Goal: Task Accomplishment & Management: Manage account settings

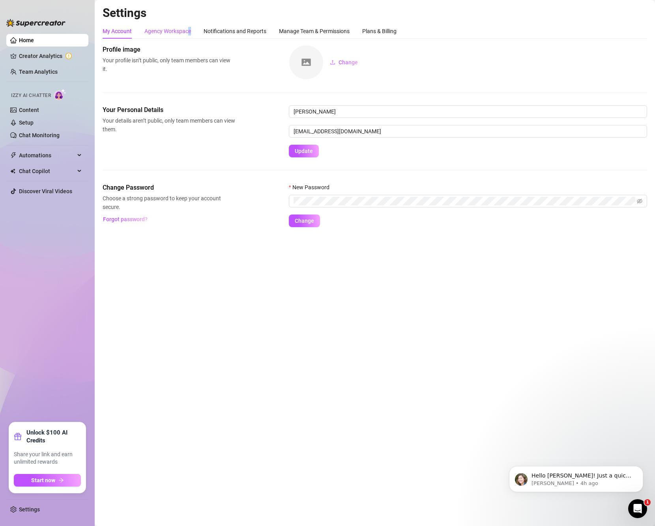
click at [189, 29] on div "Agency Workspace" at bounding box center [167, 31] width 47 height 9
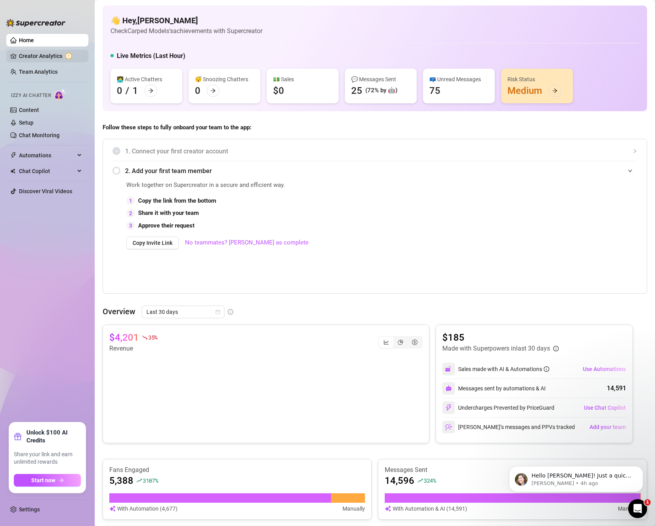
click at [40, 52] on link "Creator Analytics" at bounding box center [50, 56] width 63 height 13
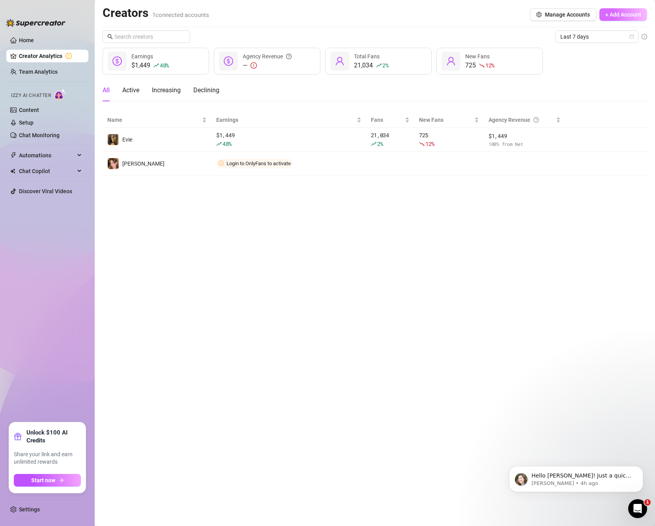
click at [628, 17] on span "+ Add Account" at bounding box center [623, 14] width 36 height 6
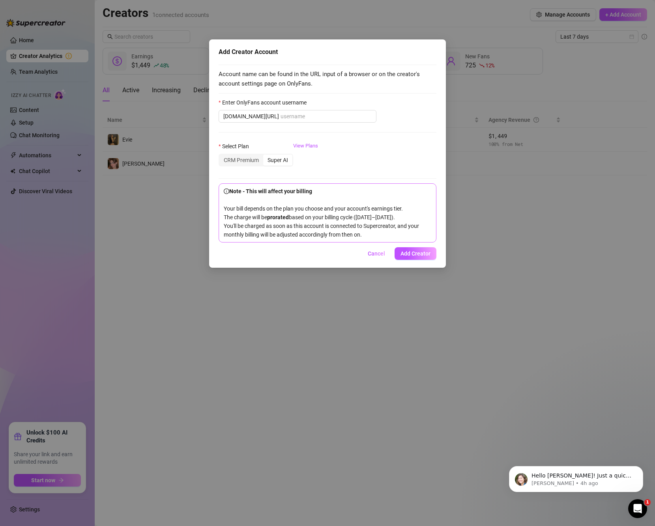
click at [346, 110] on div "Enter OnlyFans account username" at bounding box center [328, 104] width 218 height 12
click at [337, 116] on input "Enter OnlyFans account username" at bounding box center [325, 116] width 91 height 9
paste input "eviespriv"
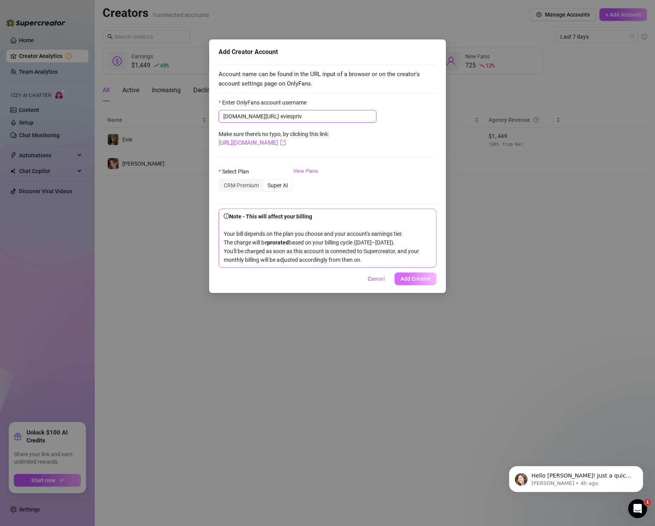
type input "eviespriv"
click at [419, 285] on button "Add Creator" at bounding box center [416, 279] width 42 height 13
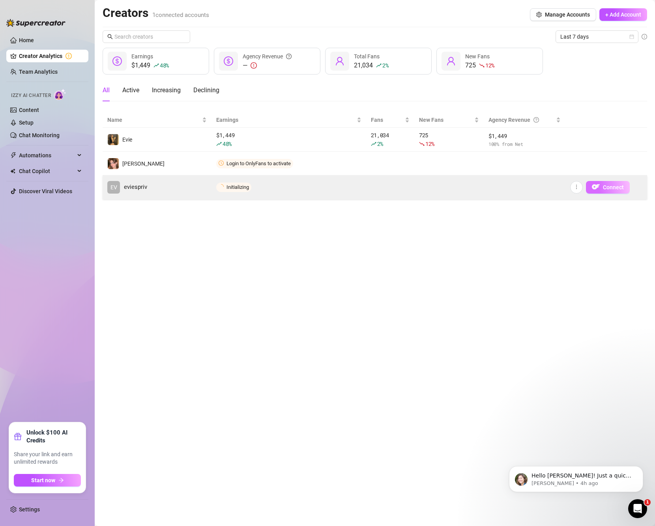
click at [623, 185] on span "Connect" at bounding box center [613, 187] width 21 height 6
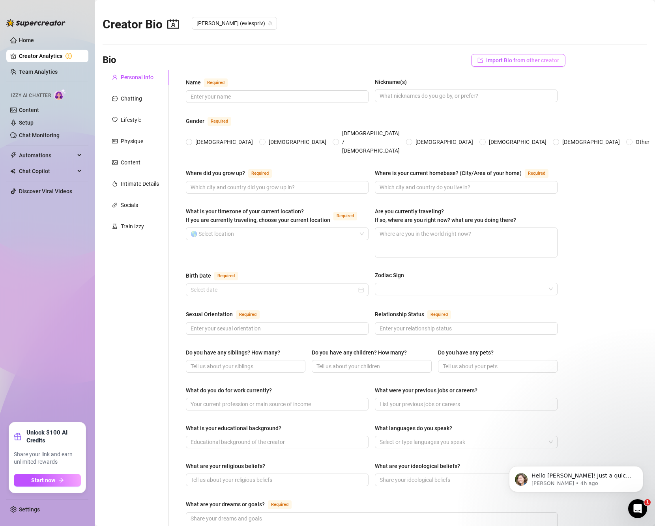
click at [520, 59] on span "Import Bio from other creator" at bounding box center [522, 60] width 73 height 6
click at [527, 87] on input "search" at bounding box center [509, 83] width 62 height 12
click at [517, 96] on span "( eviecutie )" at bounding box center [517, 98] width 25 height 9
click at [543, 97] on span "Import" at bounding box center [541, 96] width 17 height 6
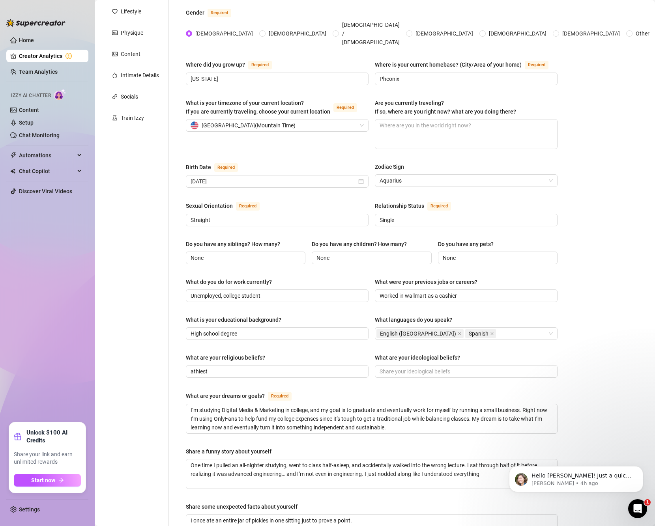
scroll to position [197, 0]
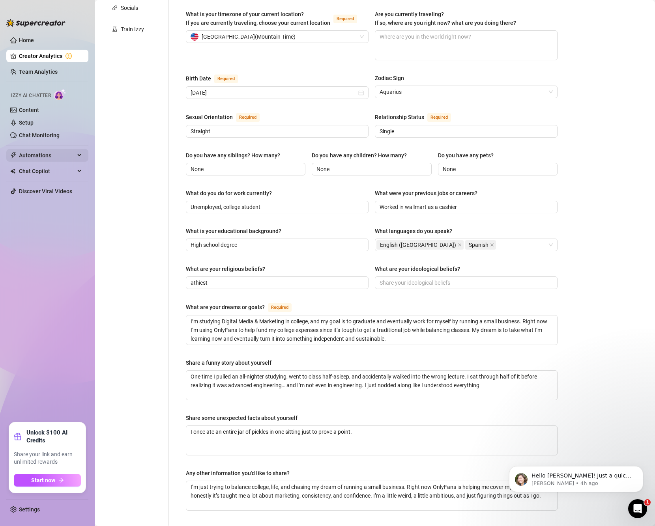
click at [44, 153] on span "Automations" at bounding box center [47, 155] width 56 height 13
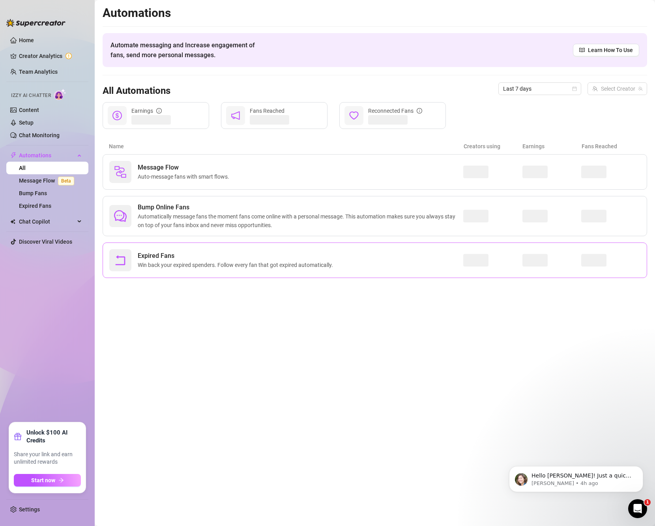
click at [415, 262] on div "Expired Fans Win back your expired spenders. Follow every fan that got expired …" at bounding box center [286, 260] width 354 height 22
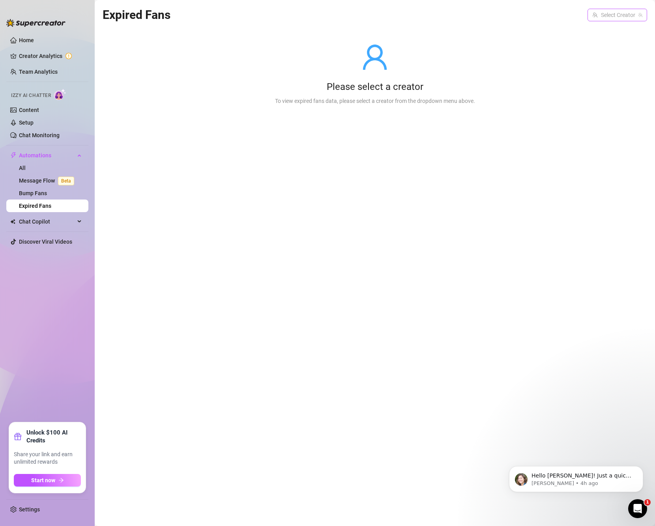
click at [615, 13] on input "search" at bounding box center [613, 15] width 43 height 12
click at [619, 46] on div "[PERSON_NAME] ( eviespriv )" at bounding box center [618, 44] width 51 height 9
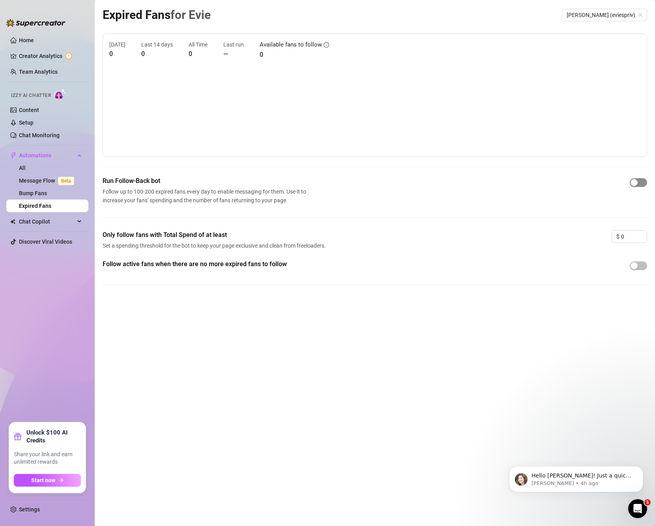
click at [638, 181] on div "button" at bounding box center [633, 182] width 7 height 7
click at [636, 266] on div "button" at bounding box center [633, 265] width 7 height 7
click at [45, 193] on link "Bump Fans" at bounding box center [33, 193] width 28 height 6
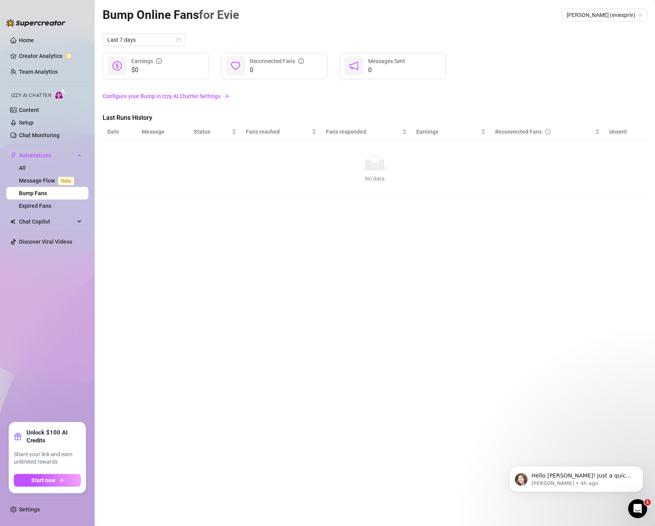
click at [190, 99] on link "Configure your Bump in Izzy AI Chatter Settings" at bounding box center [375, 96] width 544 height 9
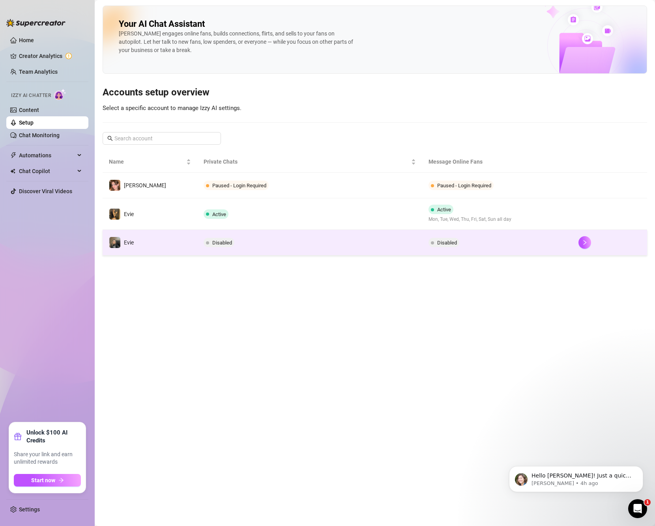
click at [568, 243] on td "Disabled" at bounding box center [497, 243] width 150 height 26
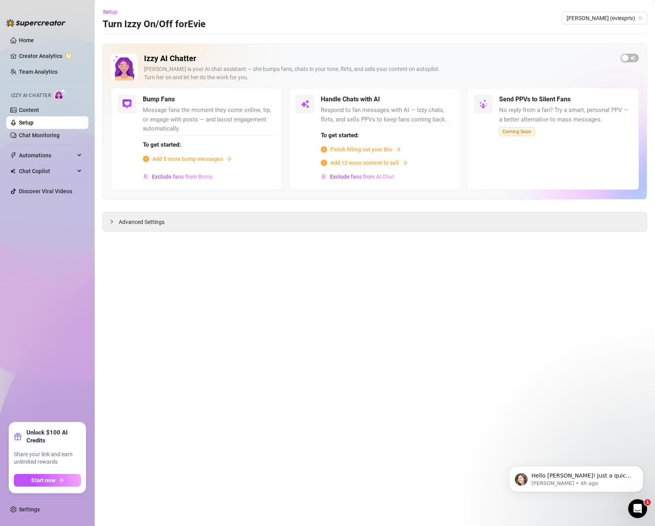
click at [211, 157] on span "Add 5 more bump messages" at bounding box center [187, 159] width 71 height 9
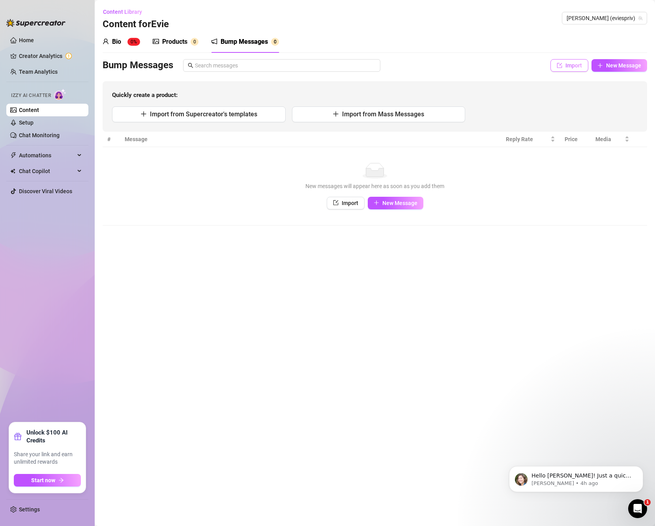
click at [568, 62] on span "Import" at bounding box center [573, 65] width 17 height 6
type textarea "Type your message here..."
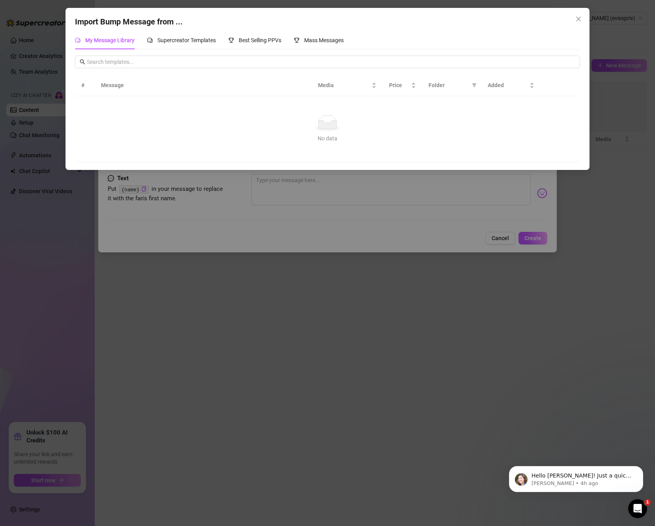
click at [452, 188] on div "Import Bump Message from ... My Message Library Supercreator Templates Best Sel…" at bounding box center [327, 263] width 655 height 526
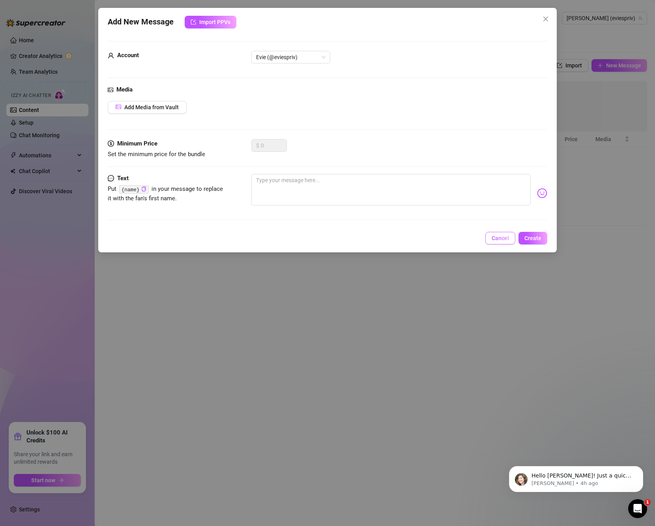
click at [495, 239] on span "Cancel" at bounding box center [500, 238] width 17 height 6
